Goal: Information Seeking & Learning: Learn about a topic

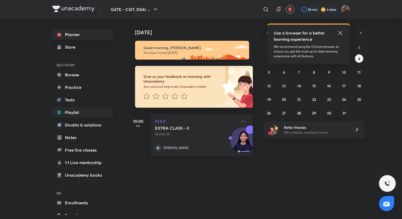
click at [92, 115] on link "Playlist" at bounding box center [82, 112] width 61 height 10
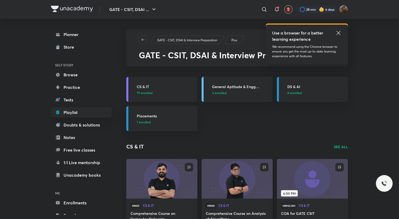
click at [167, 85] on h3 "CS & IT" at bounding box center [166, 86] width 58 height 5
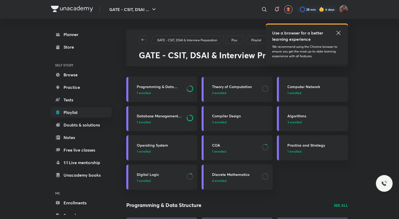
click at [234, 152] on p "1 enrolled" at bounding box center [235, 151] width 47 height 5
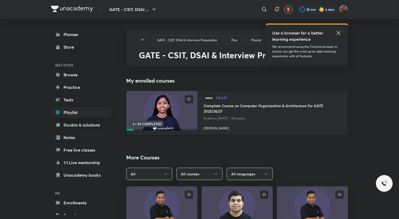
click at [248, 106] on h4 "Complete Course on Computer Organization & Architecture For GATE 2025/26/27" at bounding box center [273, 109] width 138 height 12
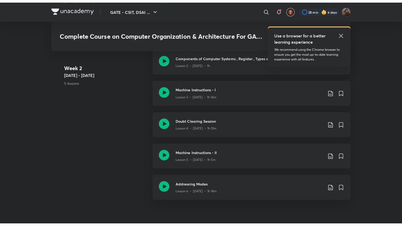
scroll to position [388, 0]
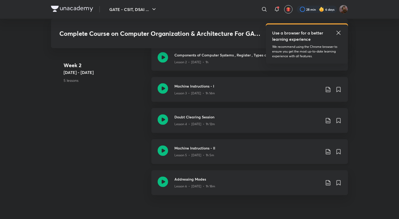
click at [193, 152] on div "Lesson 5 • [DATE] • 1h 5m" at bounding box center [248, 154] width 147 height 7
